Goal: Check status: Check status

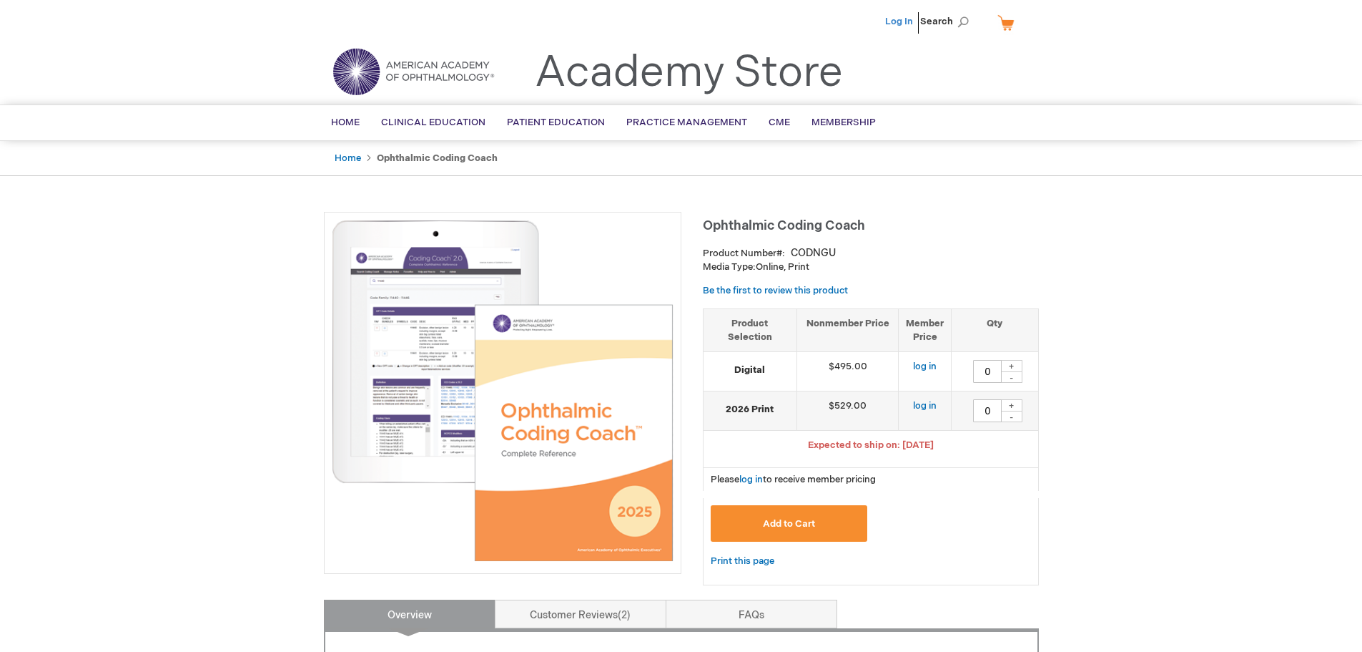
click at [903, 22] on link "Log In" at bounding box center [899, 21] width 28 height 11
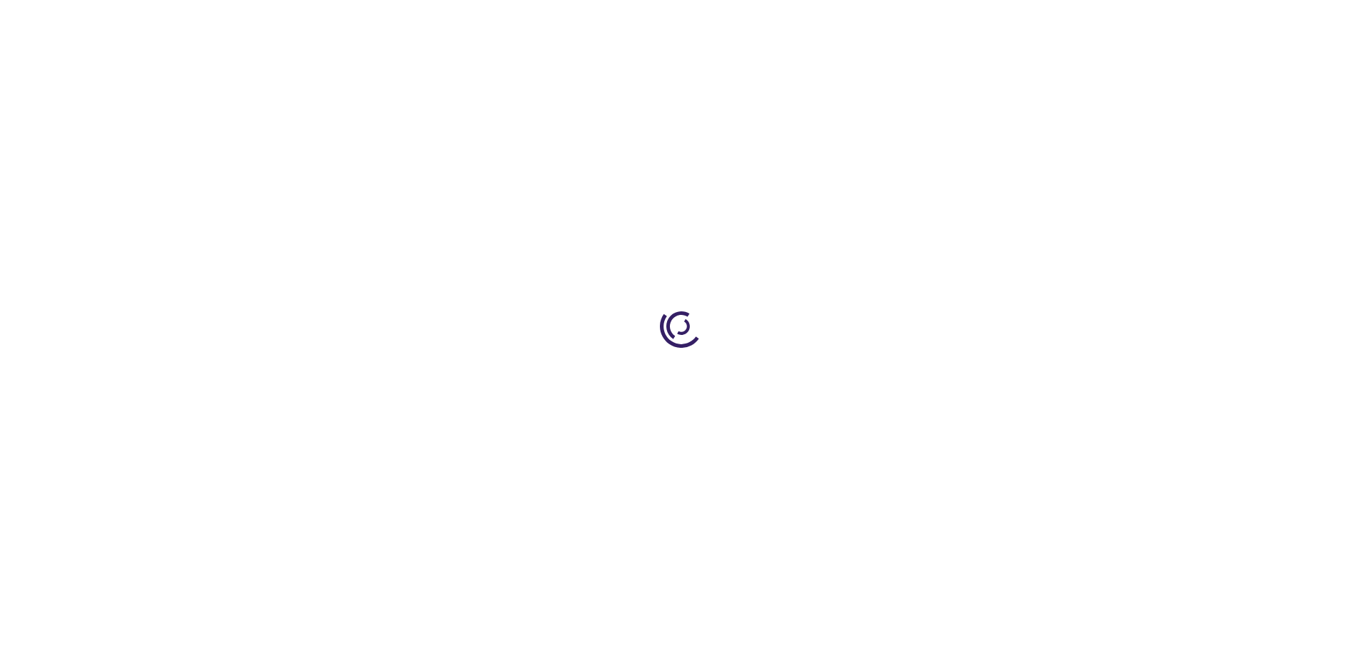
type input "0"
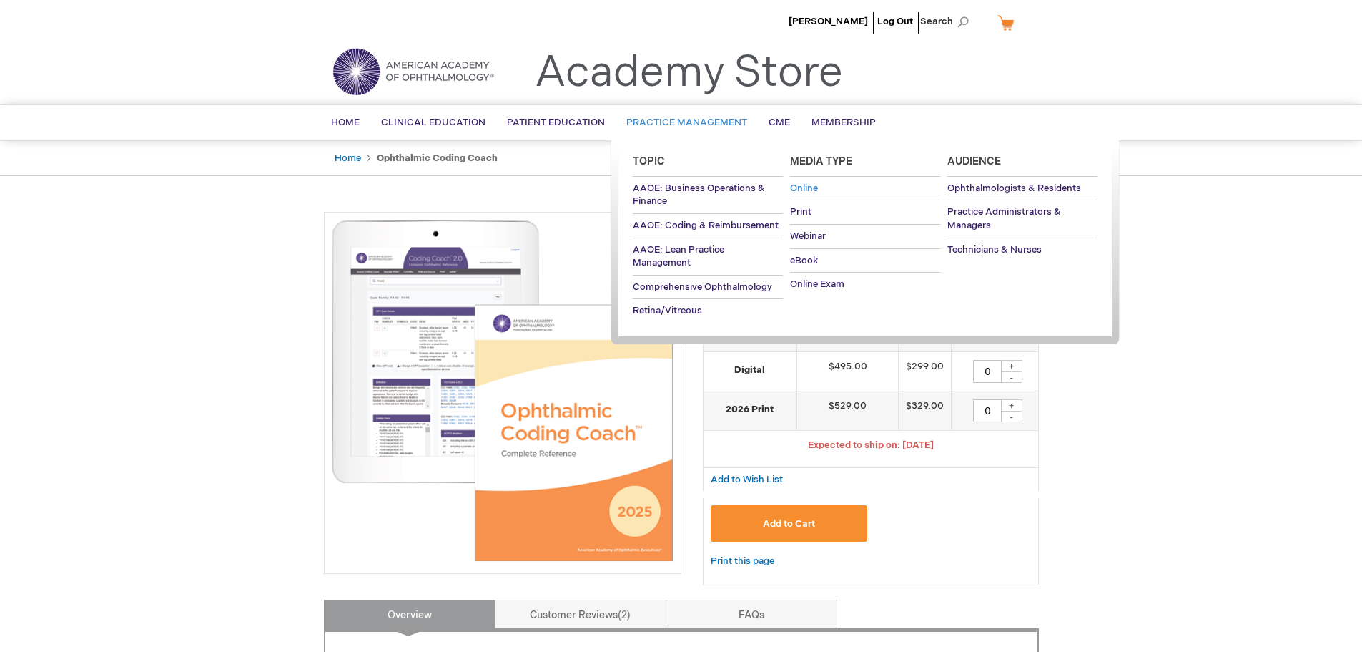
click at [812, 187] on span "Online" at bounding box center [804, 187] width 28 height 11
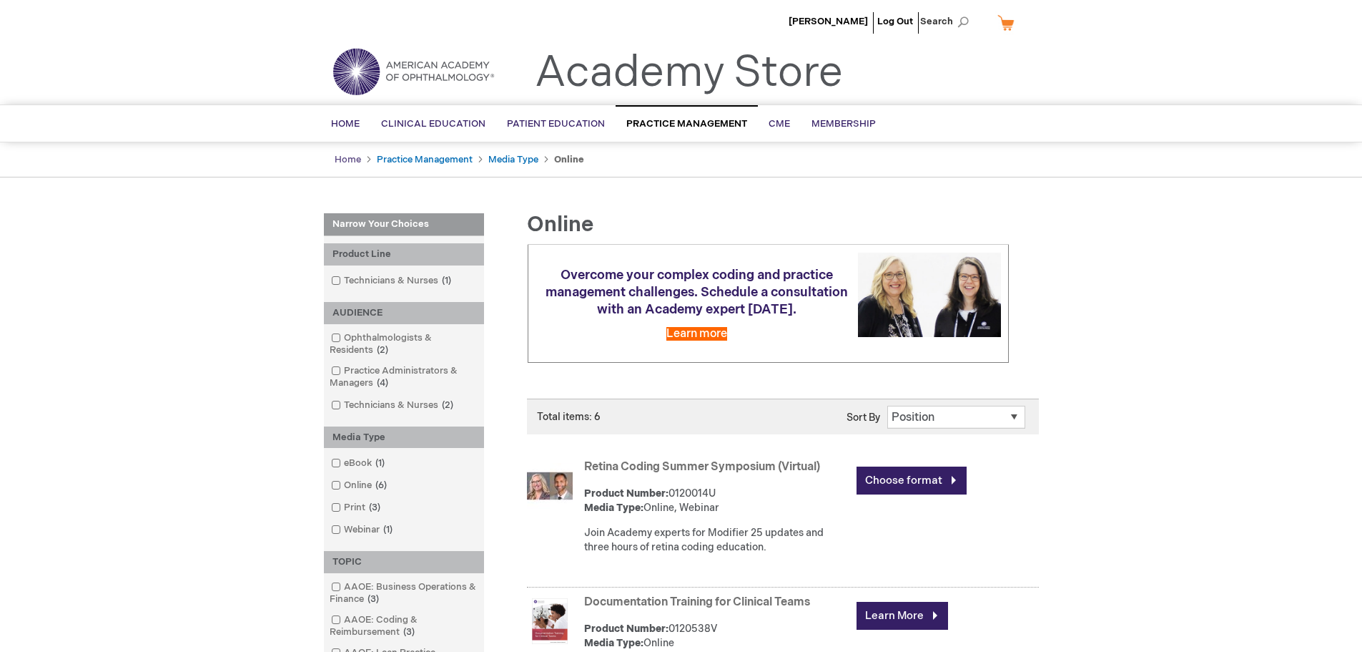
click at [354, 160] on link "Home" at bounding box center [348, 159] width 26 height 11
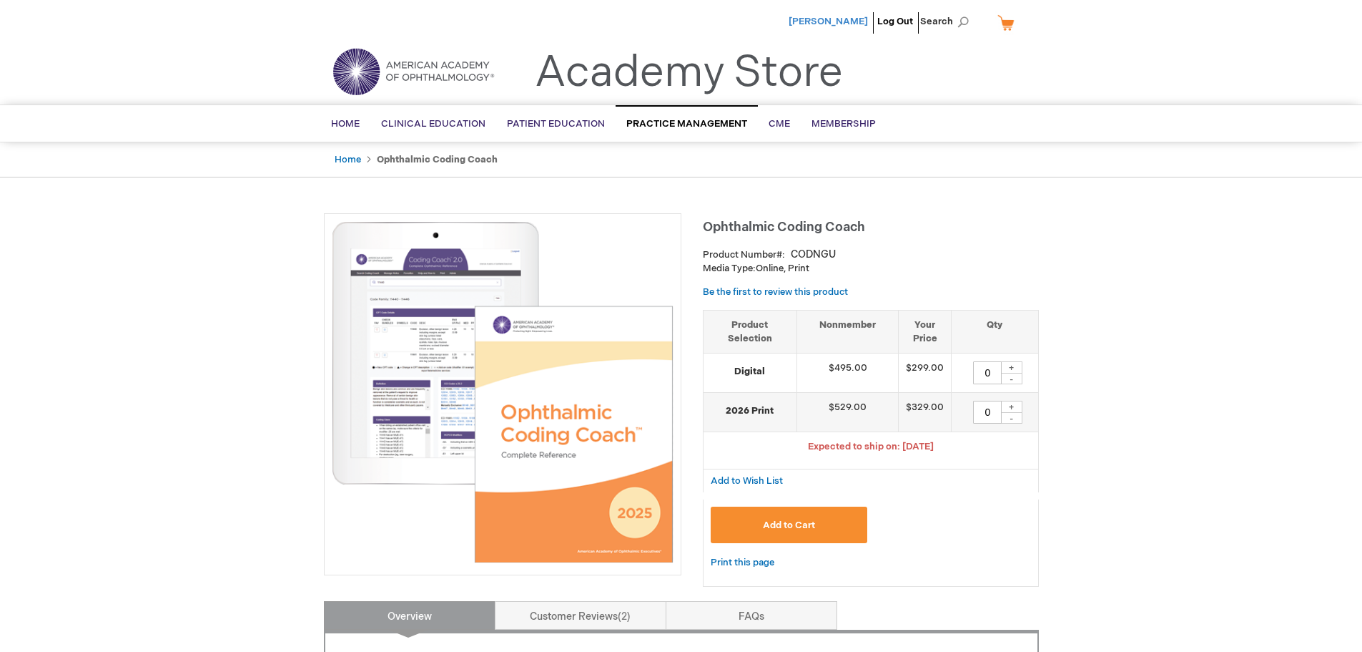
click at [812, 24] on span "[PERSON_NAME]" at bounding box center [828, 21] width 79 height 11
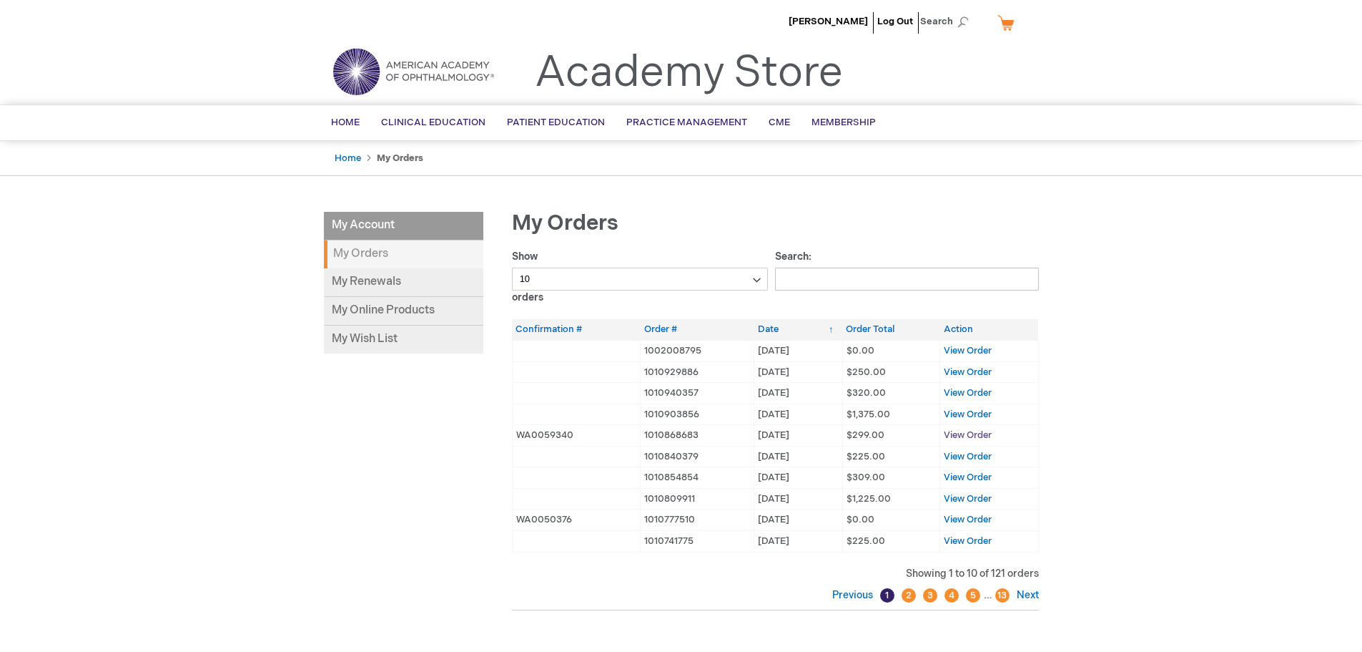
click at [954, 432] on span "View Order" at bounding box center [968, 434] width 48 height 11
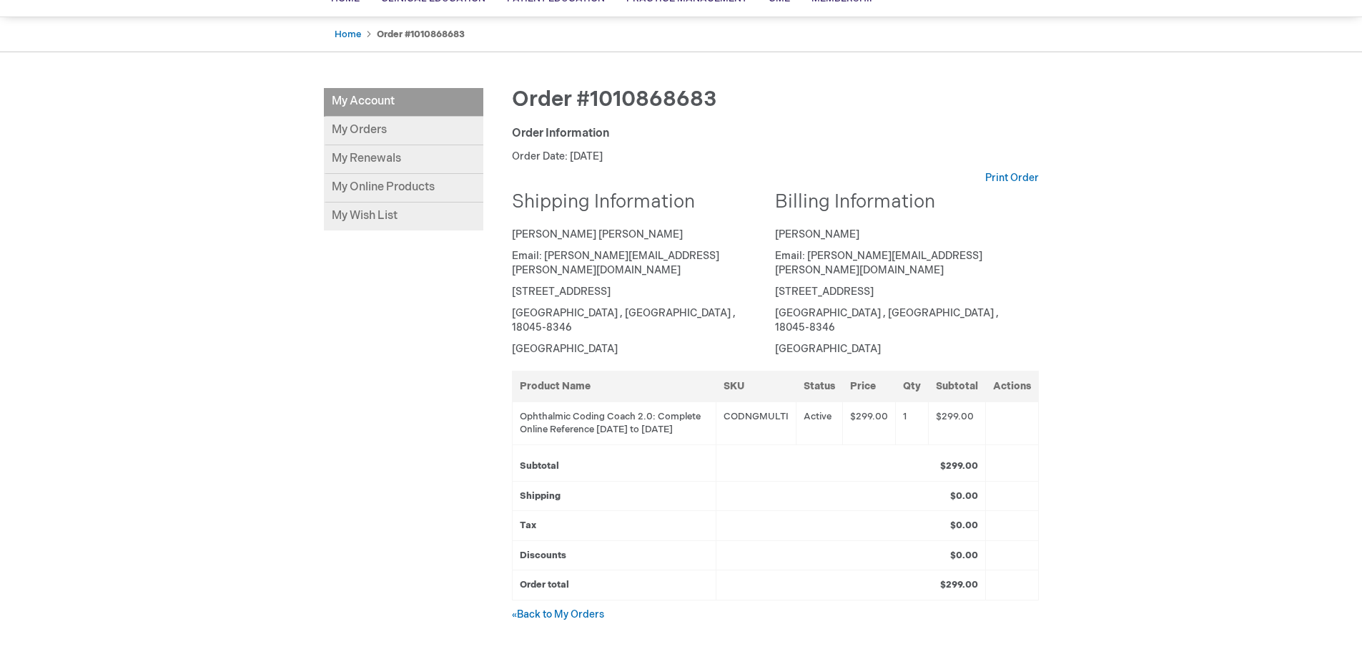
scroll to position [143, 0]
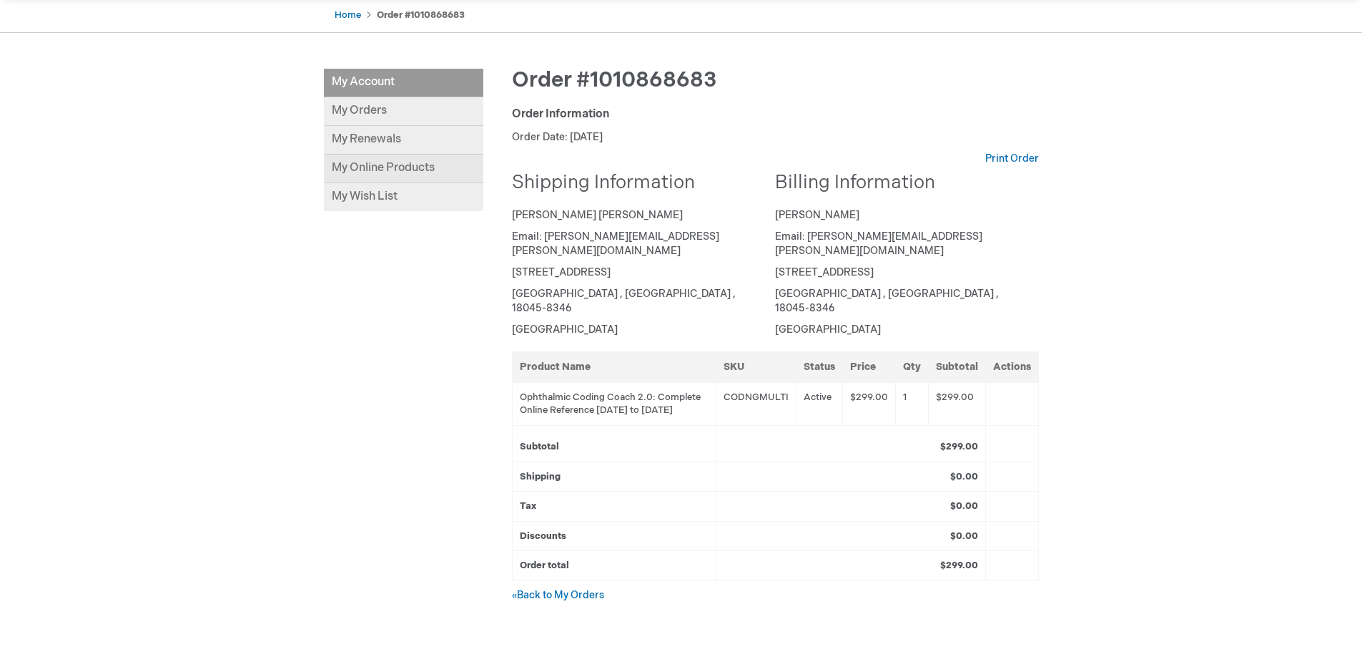
click at [359, 168] on link "My Online Products" at bounding box center [403, 168] width 159 height 29
